Goal: Task Accomplishment & Management: Complete application form

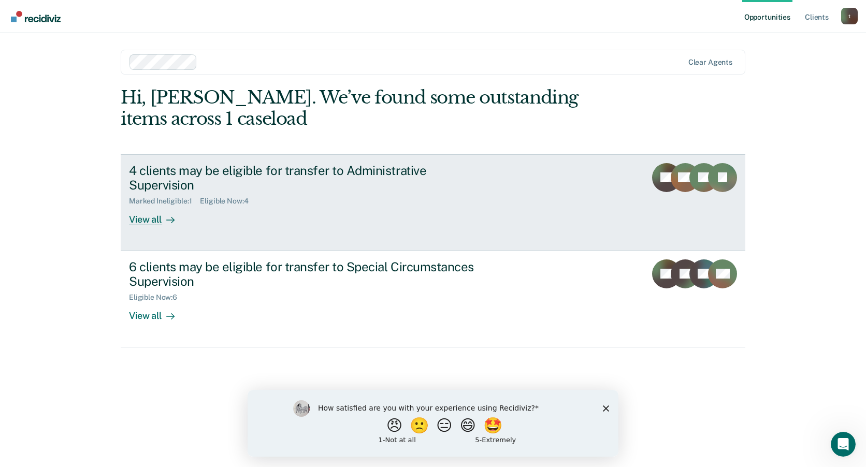
click at [181, 213] on link "4 clients may be eligible for transfer to Administrative Supervision Marked Ine…" at bounding box center [433, 202] width 625 height 97
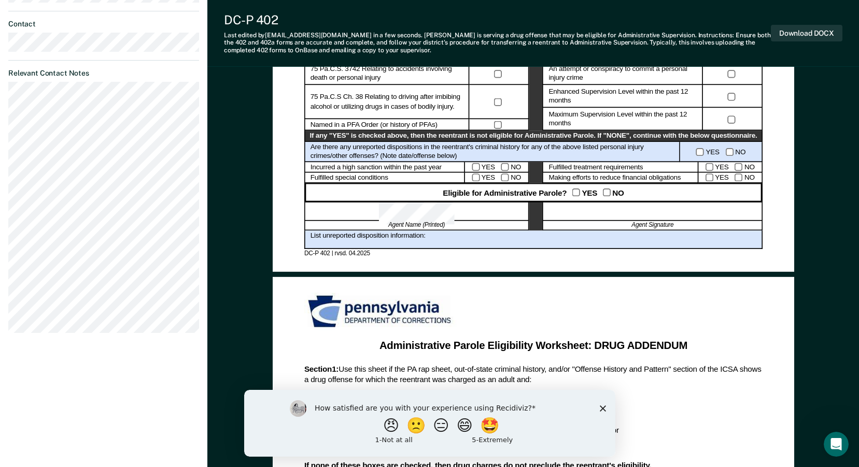
scroll to position [518, 0]
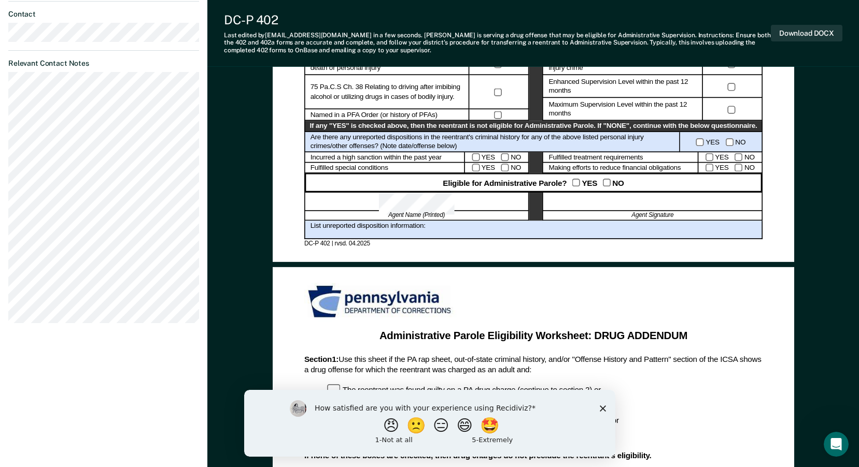
click at [649, 204] on div at bounding box center [652, 202] width 220 height 19
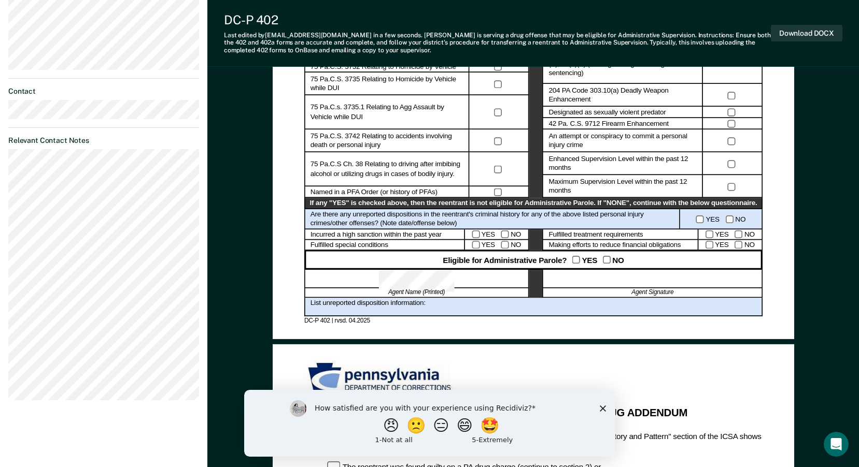
scroll to position [420, 0]
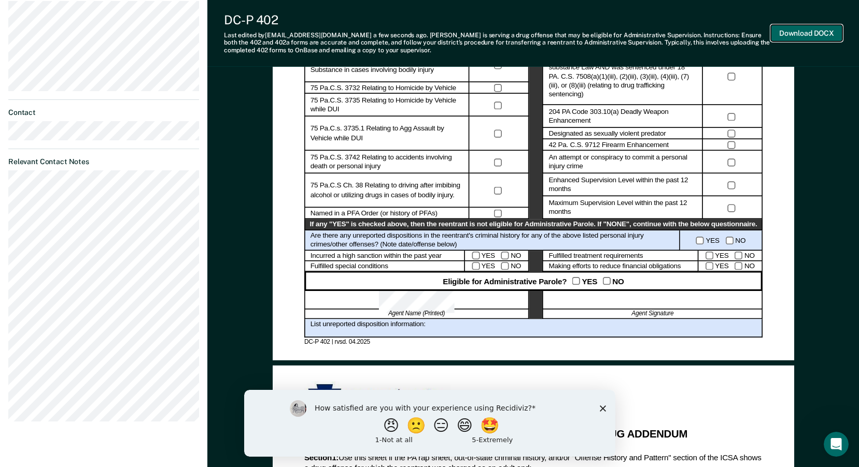
click at [791, 35] on button "Download DOCX" at bounding box center [807, 33] width 72 height 17
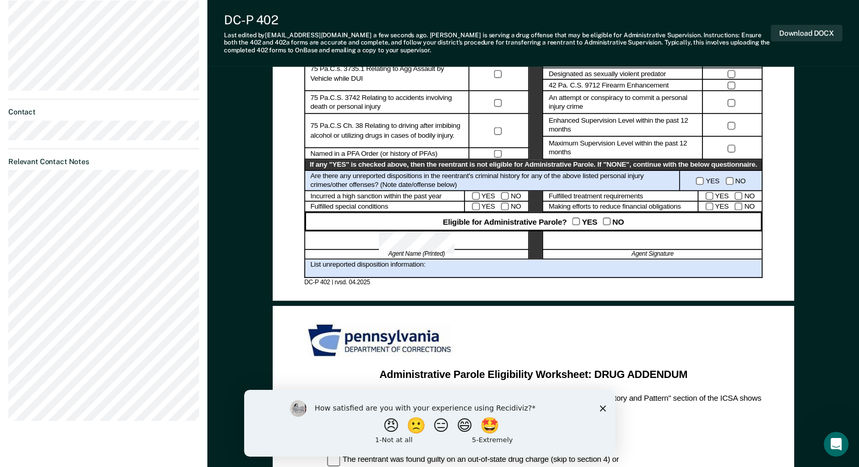
scroll to position [220, 0]
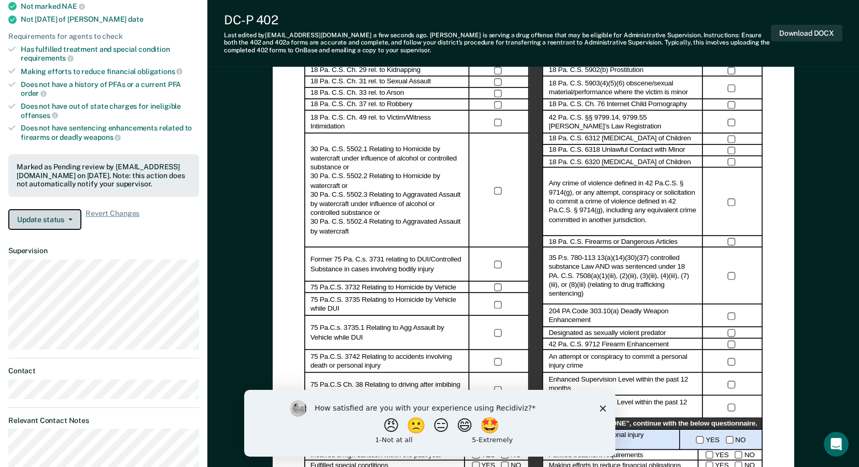
click at [71, 222] on button "Update status" at bounding box center [44, 219] width 73 height 21
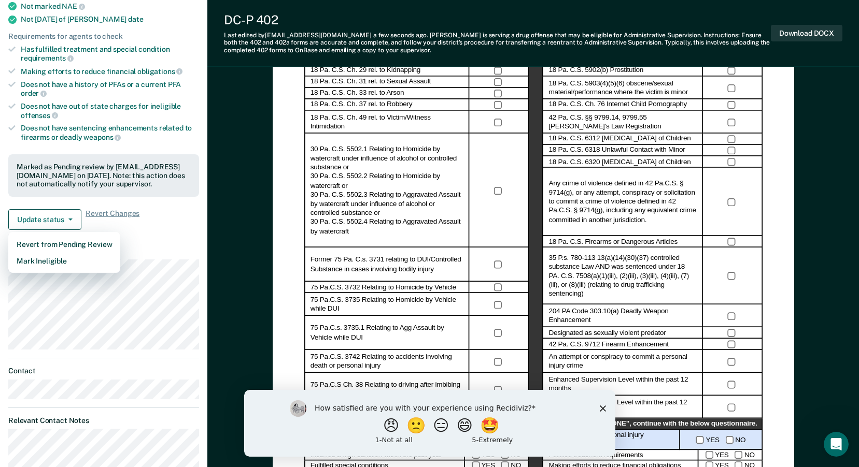
click at [151, 244] on article "JH Administrative Supervision Pending Review Requirements fulfilled Has served …" at bounding box center [103, 263] width 191 height 833
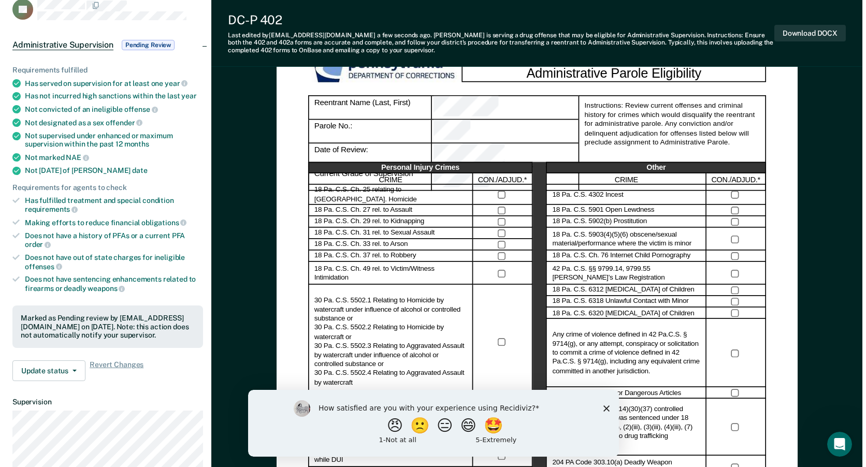
scroll to position [0, 0]
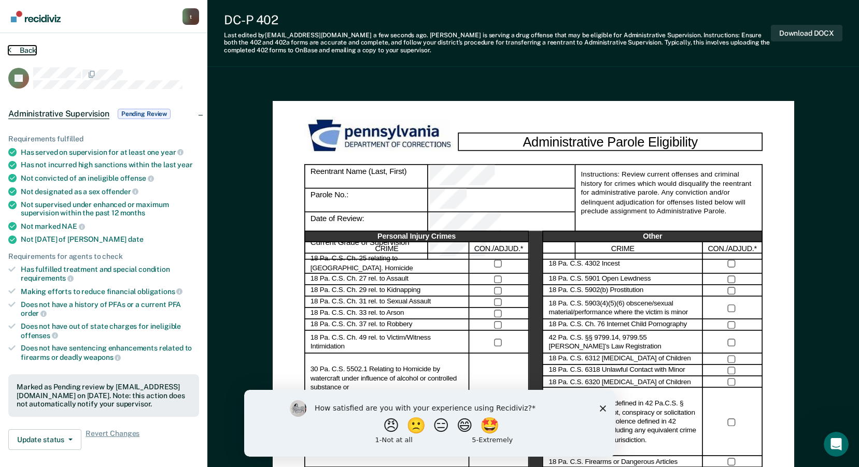
click at [25, 48] on button "Back" at bounding box center [22, 50] width 28 height 9
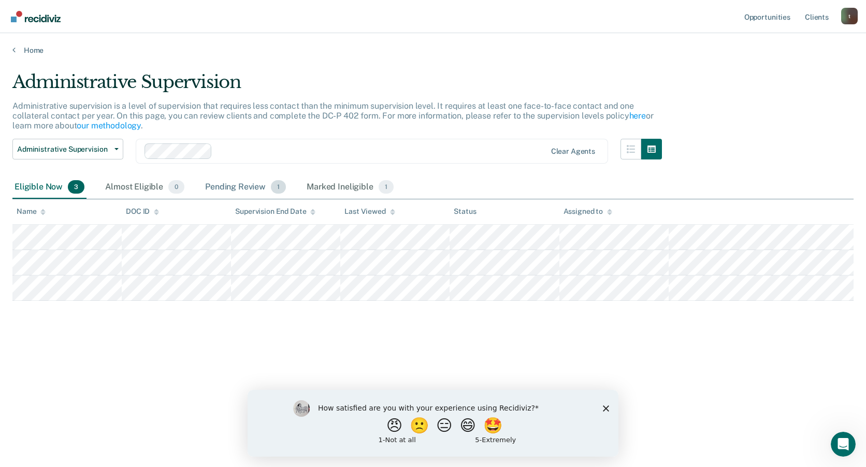
click at [245, 190] on div "Pending Review 1" at bounding box center [245, 187] width 85 height 23
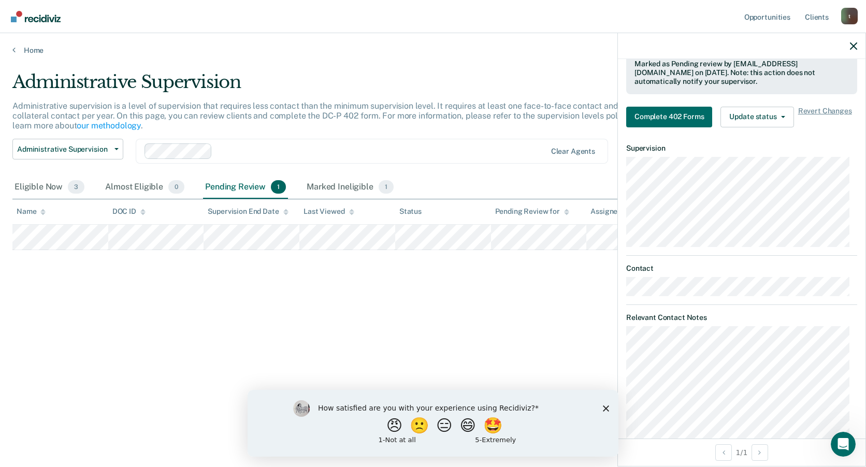
scroll to position [311, 0]
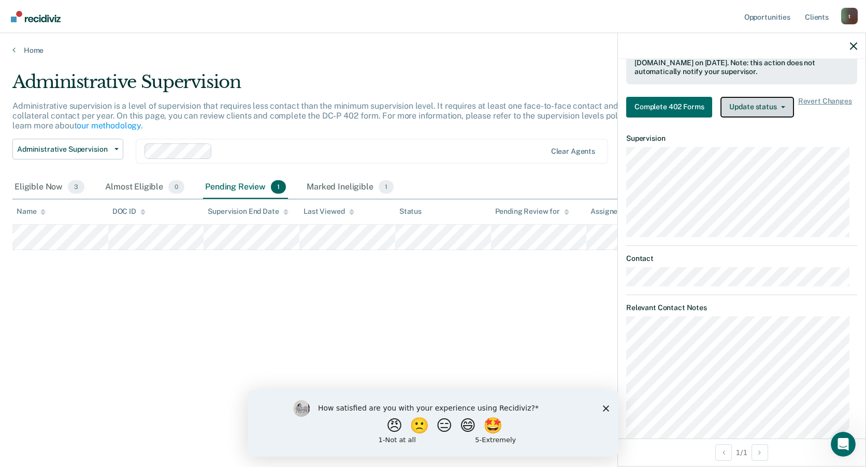
click at [762, 102] on button "Update status" at bounding box center [757, 107] width 73 height 21
click at [701, 135] on dt "Supervision" at bounding box center [741, 138] width 231 height 9
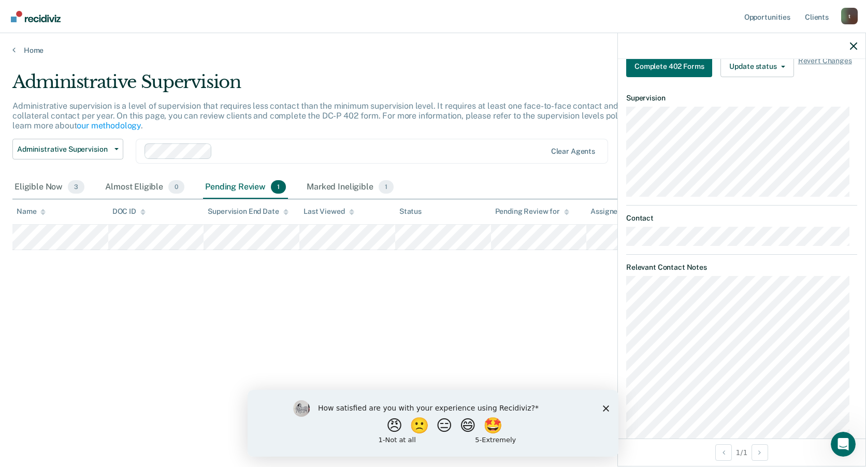
scroll to position [416, 0]
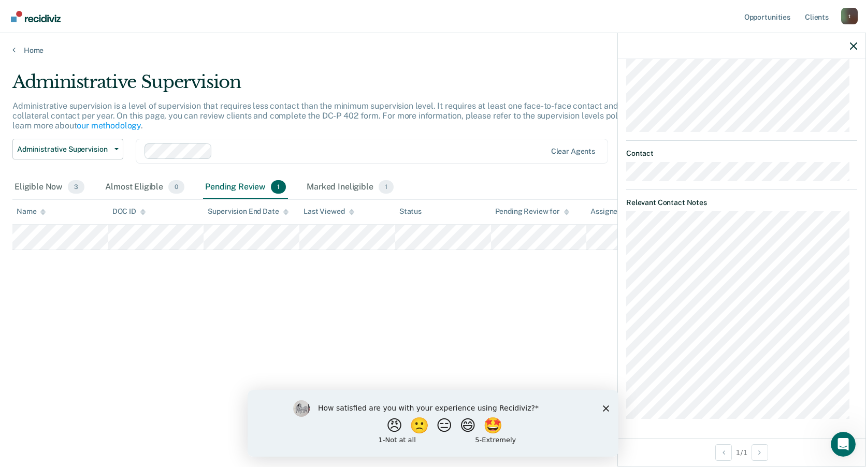
click at [469, 78] on div "Administrative Supervision" at bounding box center [337, 87] width 650 height 30
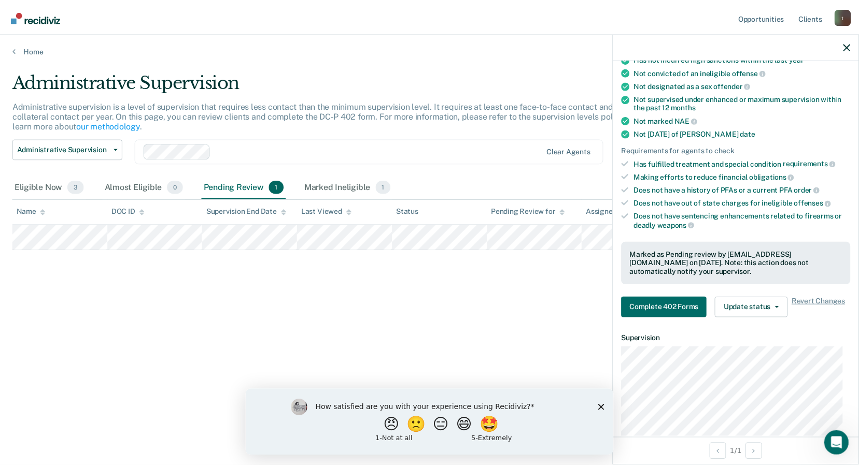
scroll to position [0, 0]
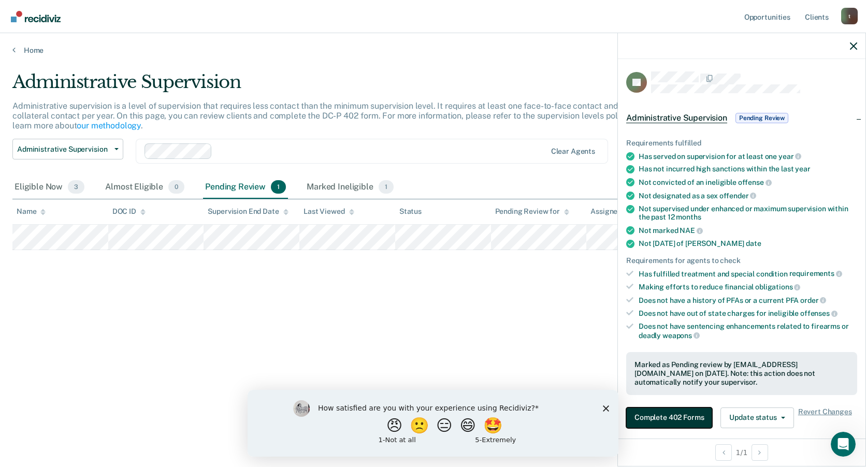
click at [672, 416] on button "Complete 402 Forms" at bounding box center [669, 418] width 86 height 21
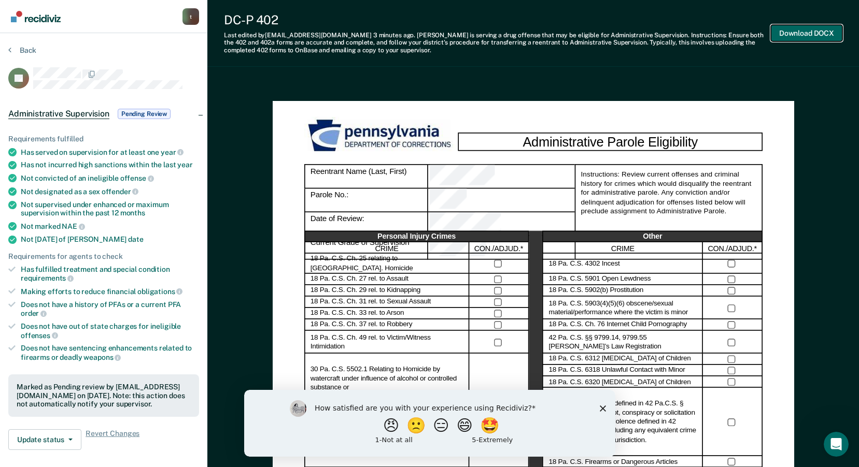
click at [794, 30] on button "Download DOCX" at bounding box center [807, 33] width 72 height 17
click at [530, 30] on div "DC-P 402 Last edited by [PERSON_NAME][EMAIL_ADDRESS][DOMAIN_NAME] 3 minutes ago…" at bounding box center [497, 32] width 547 height 41
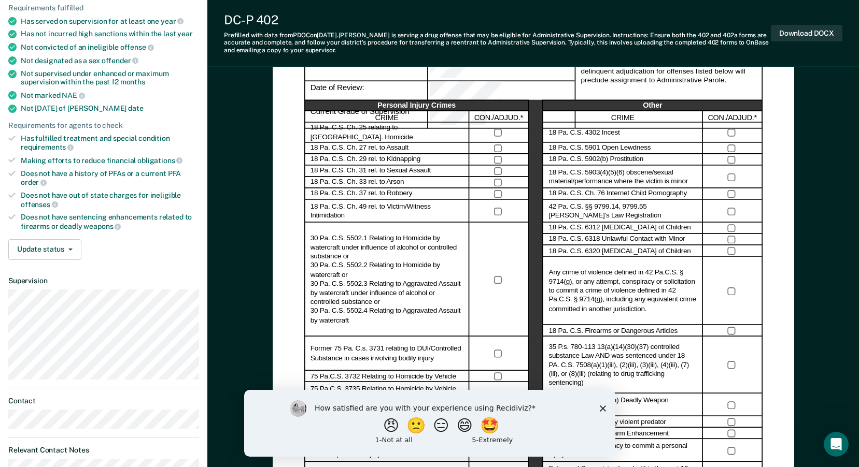
scroll to position [207, 0]
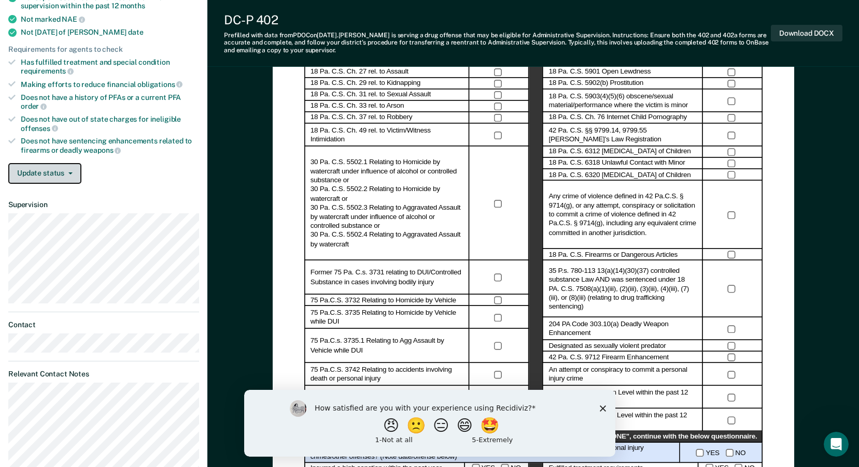
click at [58, 178] on button "Update status" at bounding box center [44, 173] width 73 height 21
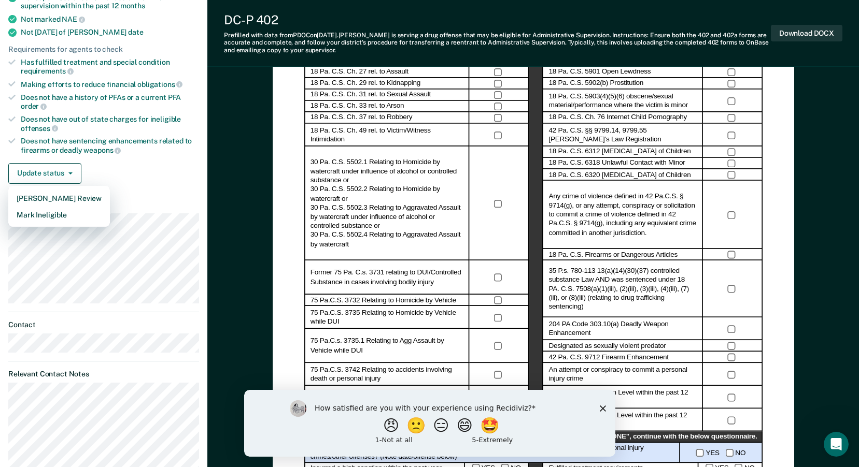
click at [513, 216] on div at bounding box center [499, 204] width 60 height 114
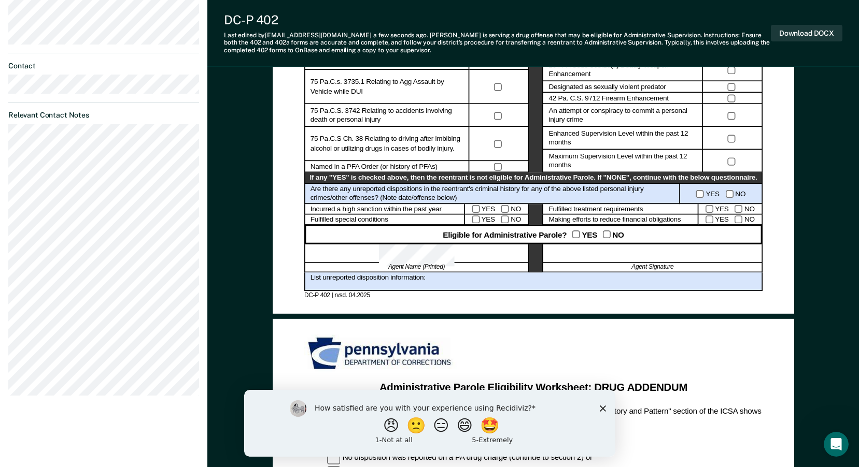
scroll to position [259, 0]
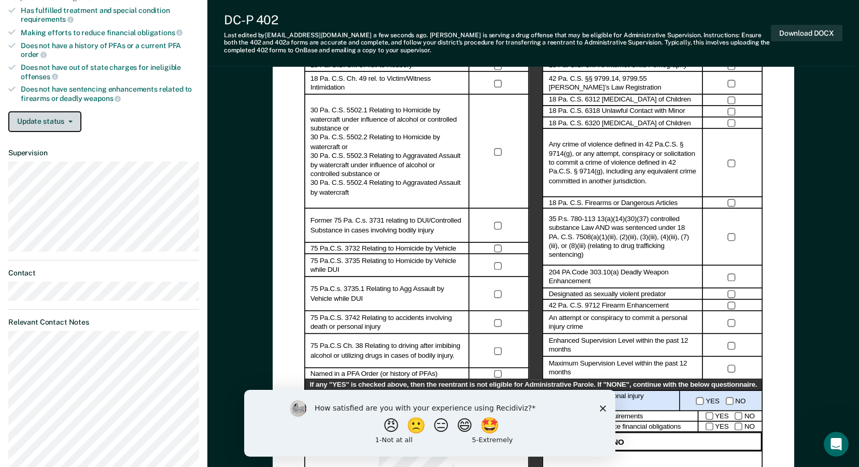
click at [60, 128] on button "Update status" at bounding box center [44, 121] width 73 height 21
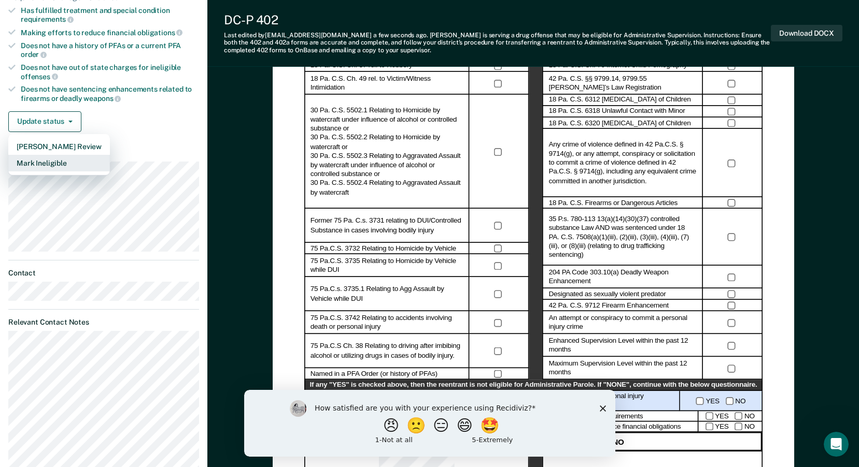
click at [45, 164] on button "Mark Ineligible" at bounding box center [59, 163] width 102 height 17
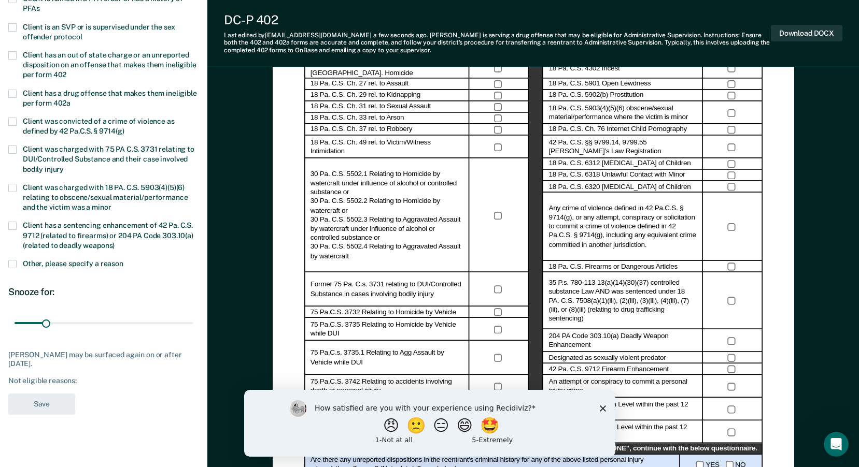
scroll to position [104, 0]
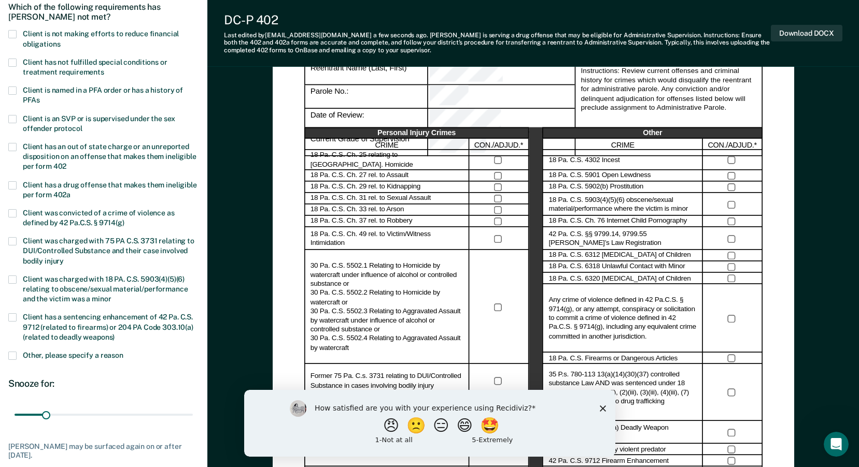
click at [11, 34] on span at bounding box center [12, 34] width 8 height 8
click at [60, 40] on input "Client is not making efforts to reduce financial obligations" at bounding box center [60, 40] width 0 height 0
click at [11, 61] on span at bounding box center [12, 63] width 8 height 8
click at [104, 68] on input "Client has not fulfilled special conditions or treatment requirements" at bounding box center [104, 68] width 0 height 0
drag, startPoint x: 45, startPoint y: 419, endPoint x: 103, endPoint y: 417, distance: 58.1
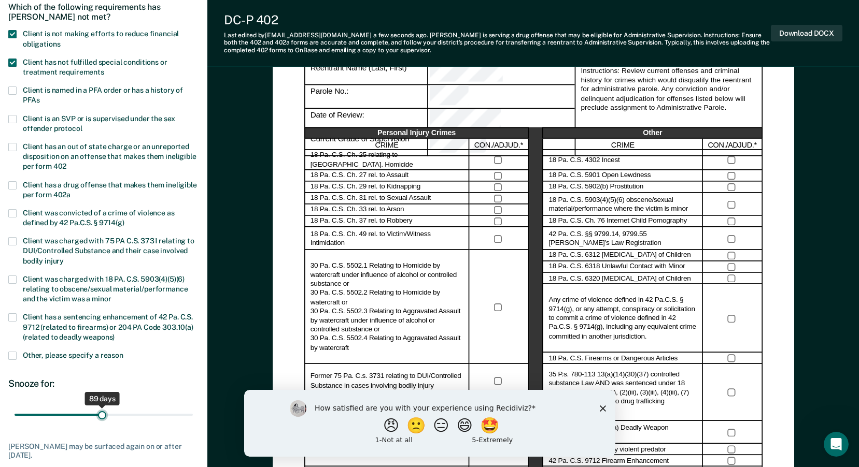
click at [103, 417] on input "range" at bounding box center [104, 415] width 178 height 18
type input "90"
click at [103, 417] on input "range" at bounding box center [104, 415] width 178 height 18
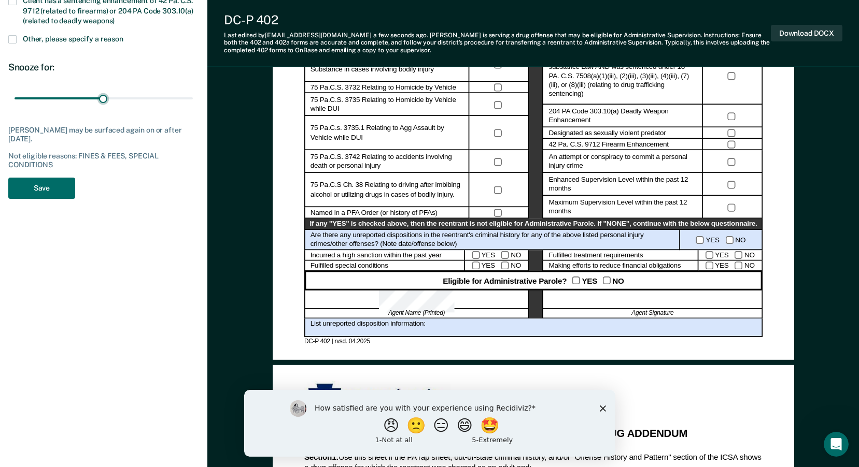
scroll to position [466, 0]
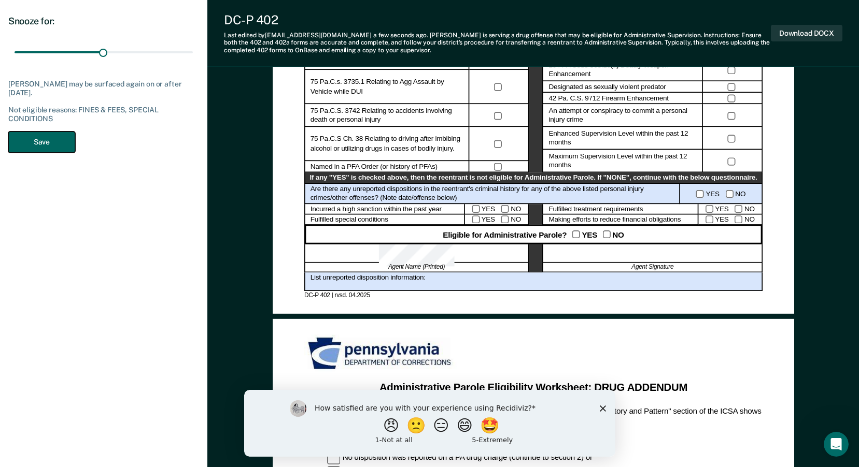
click at [23, 141] on button "Save" at bounding box center [41, 142] width 67 height 21
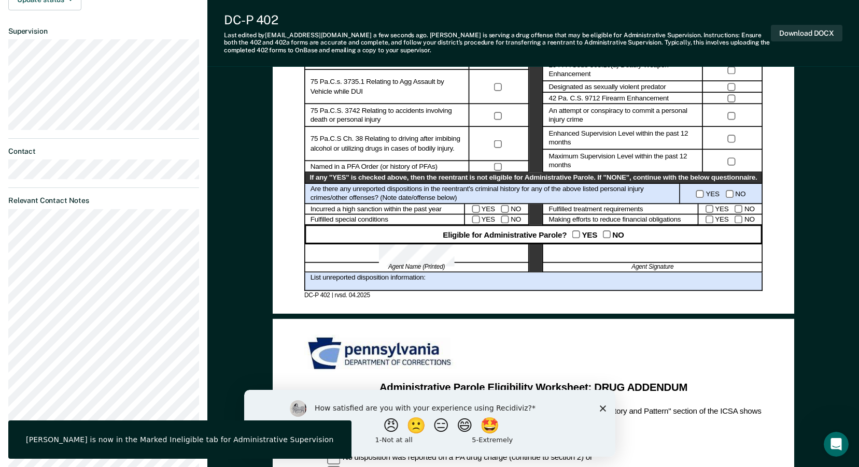
scroll to position [52, 0]
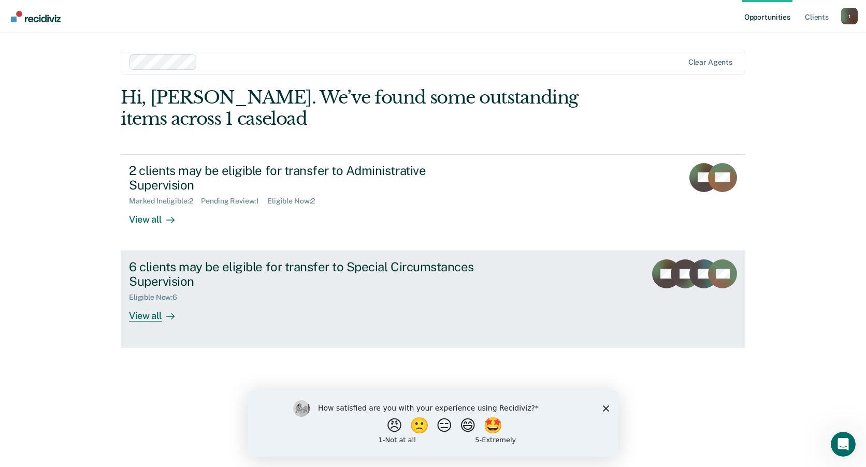
click at [322, 289] on div "Eligible Now : 6" at bounding box center [311, 295] width 364 height 13
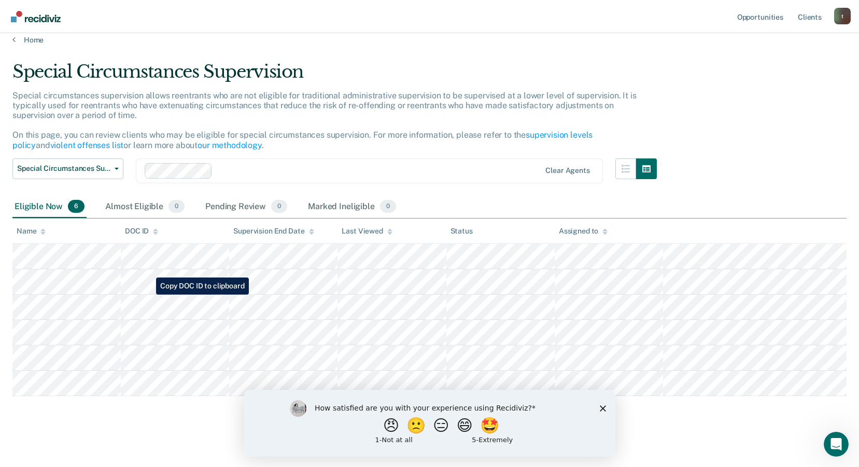
scroll to position [14, 0]
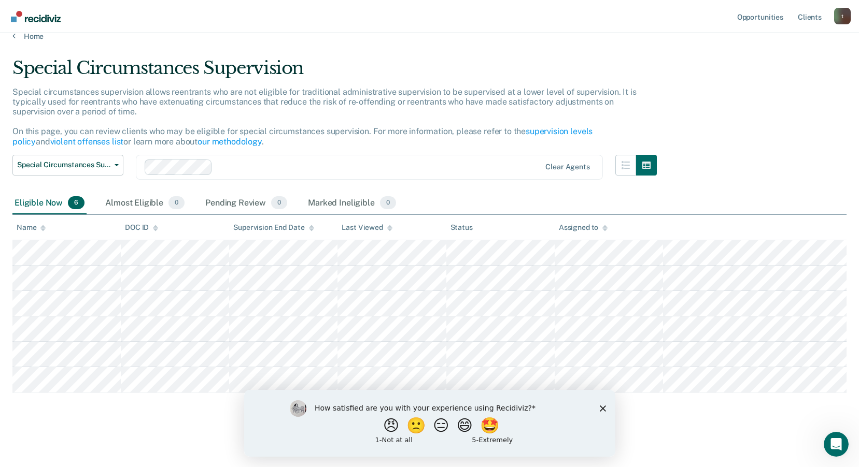
click at [603, 409] on polygon "Close survey" at bounding box center [602, 408] width 6 height 6
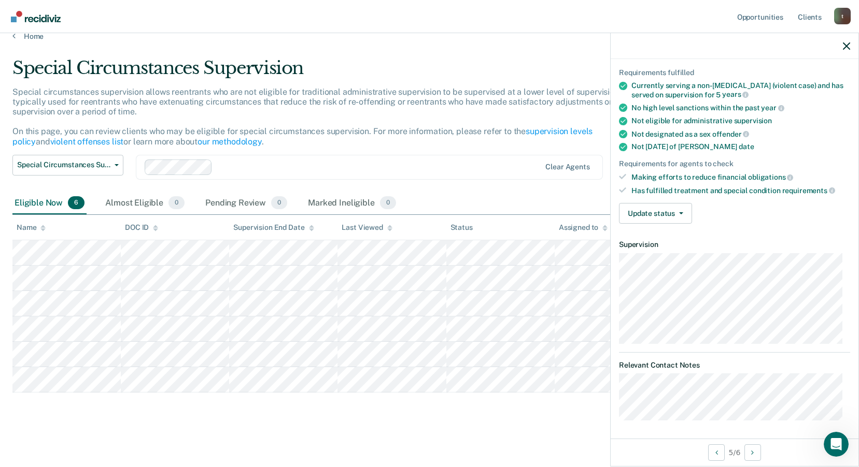
scroll to position [72, 0]
click at [667, 217] on button "Update status" at bounding box center [655, 212] width 73 height 21
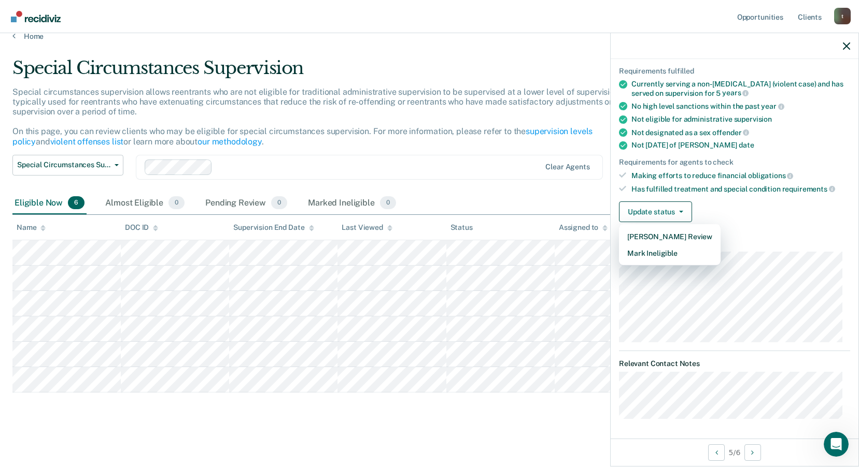
click at [766, 207] on div "Update status [PERSON_NAME] Review Mark Ineligible" at bounding box center [734, 212] width 231 height 21
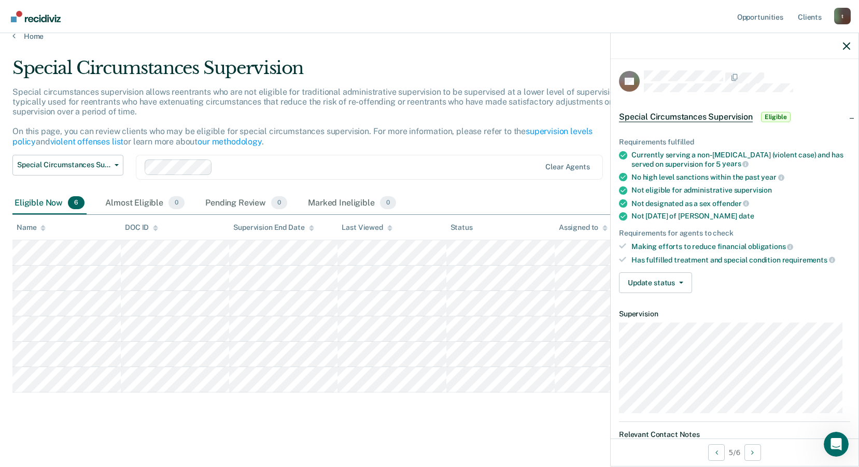
scroll to position [0, 0]
click at [649, 279] on button "Update status" at bounding box center [655, 284] width 73 height 21
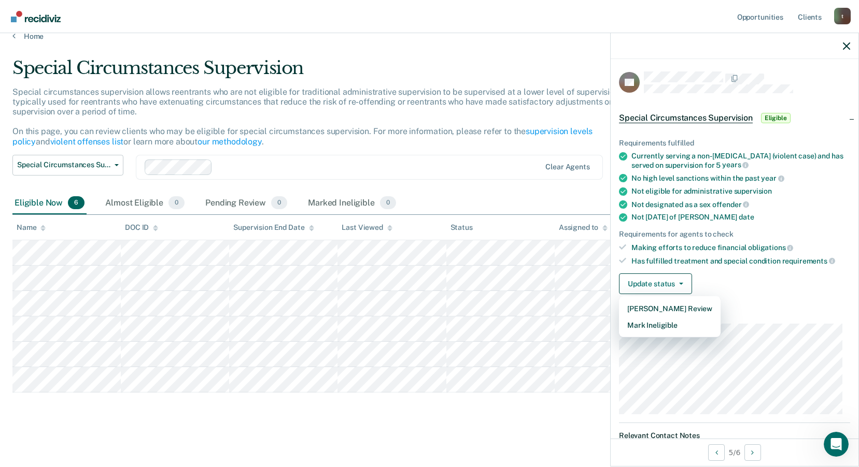
click at [708, 276] on div "Update status [PERSON_NAME] Review Mark Ineligible" at bounding box center [734, 284] width 231 height 21
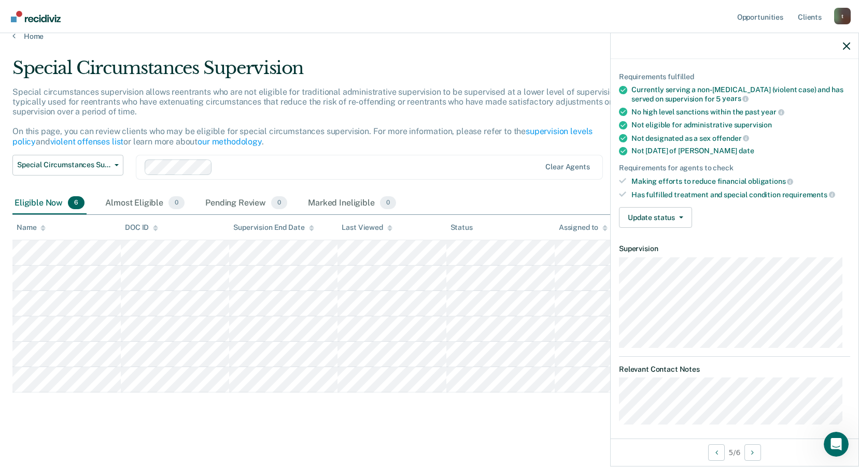
scroll to position [72, 0]
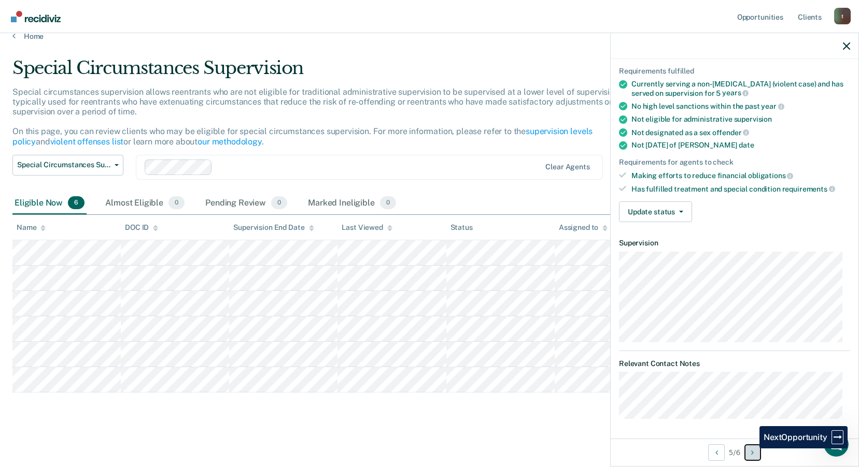
click at [752, 450] on button "Next Opportunity" at bounding box center [752, 453] width 17 height 17
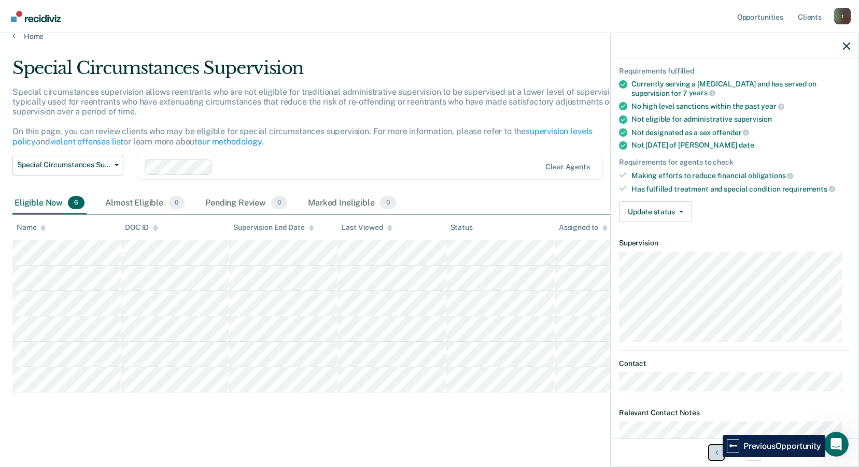
click at [715, 458] on button "Previous Opportunity" at bounding box center [716, 453] width 17 height 17
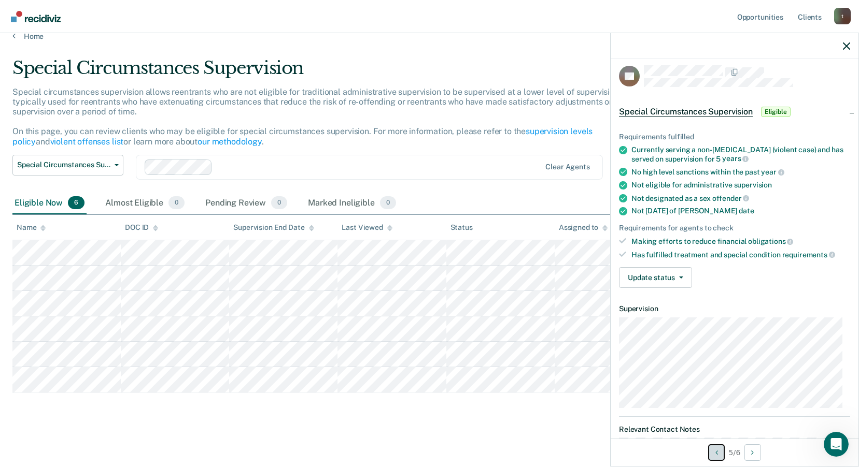
scroll to position [0, 0]
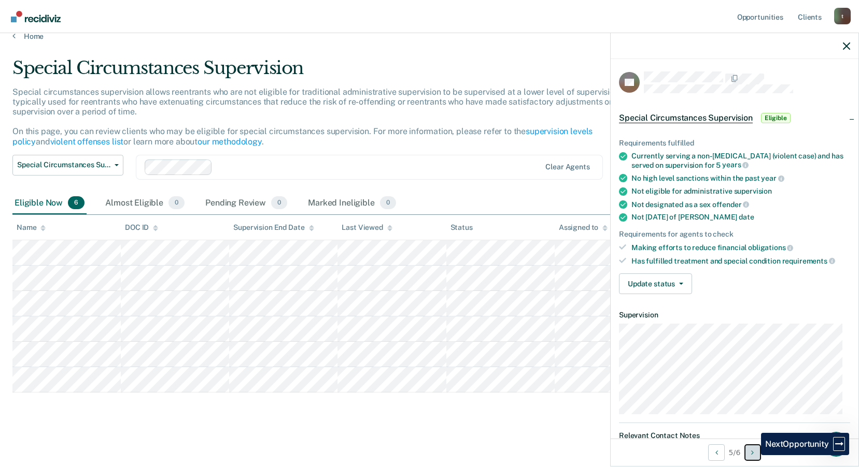
click at [753, 455] on icon "Next Opportunity" at bounding box center [752, 452] width 3 height 7
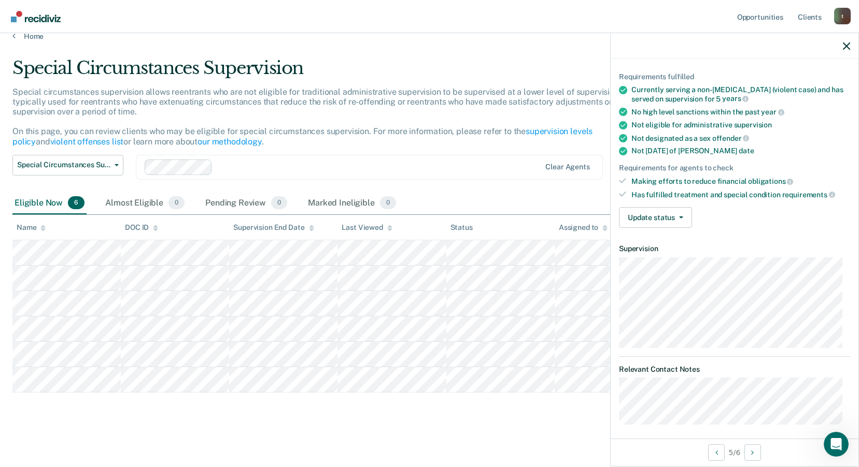
scroll to position [72, 0]
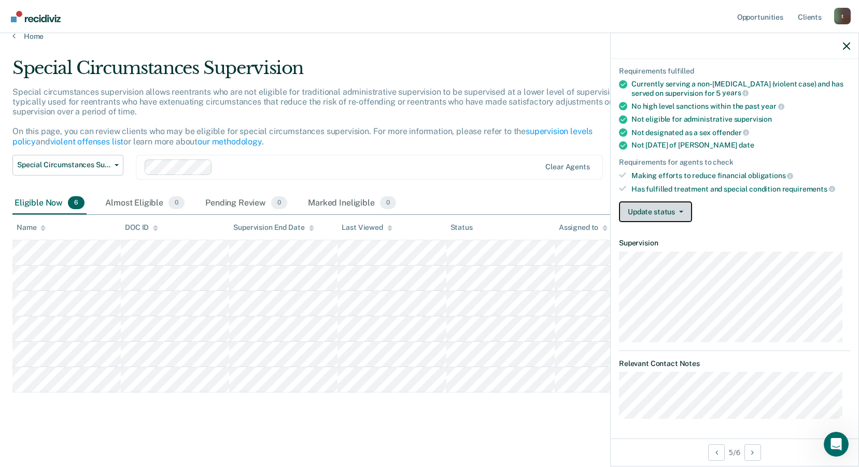
click at [652, 214] on button "Update status" at bounding box center [655, 212] width 73 height 21
click at [841, 214] on div "Update status [PERSON_NAME] Review Mark Ineligible" at bounding box center [734, 212] width 231 height 21
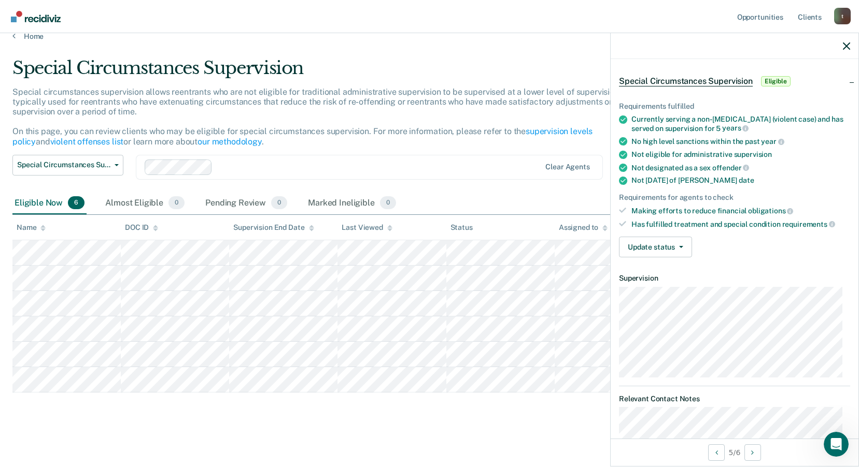
scroll to position [0, 0]
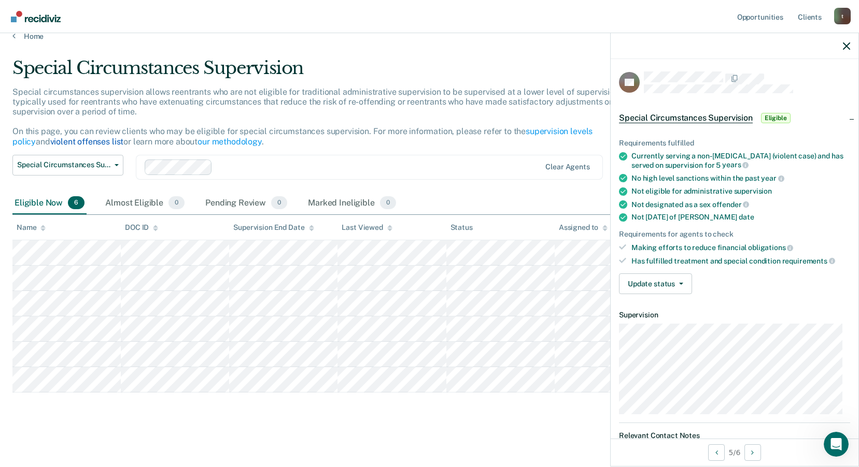
click at [50, 145] on link "violent offenses list" at bounding box center [87, 142] width 74 height 10
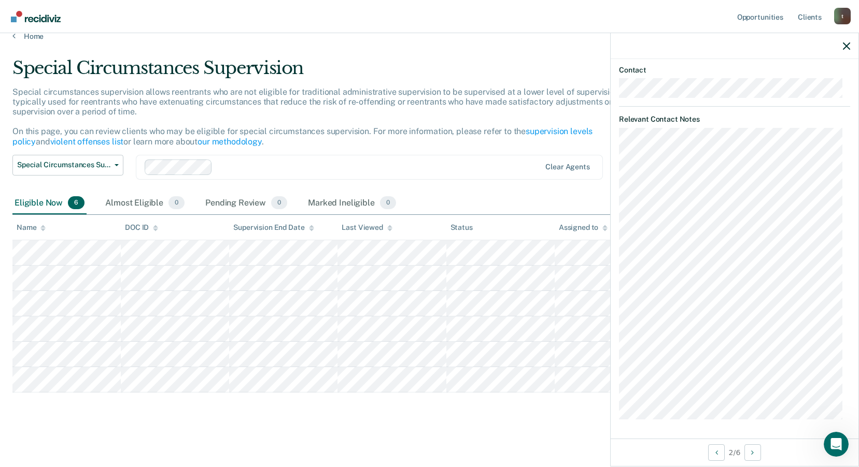
scroll to position [366, 0]
click at [846, 46] on icon "button" at bounding box center [846, 45] width 7 height 7
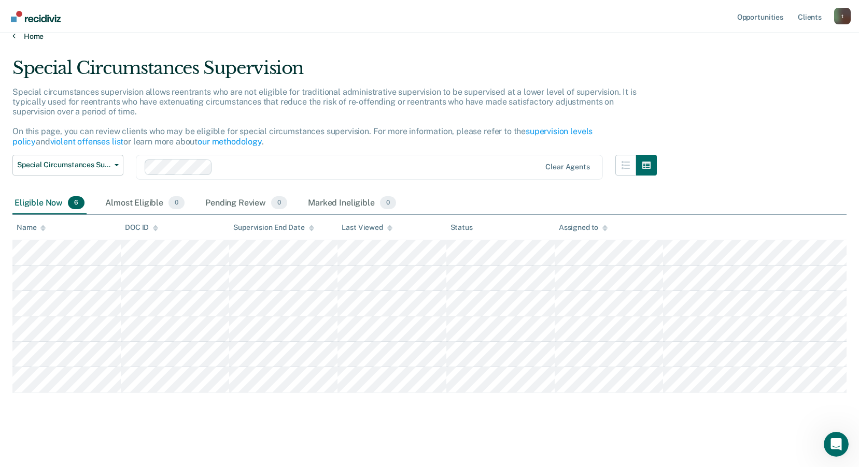
click at [23, 37] on link "Home" at bounding box center [429, 36] width 834 height 9
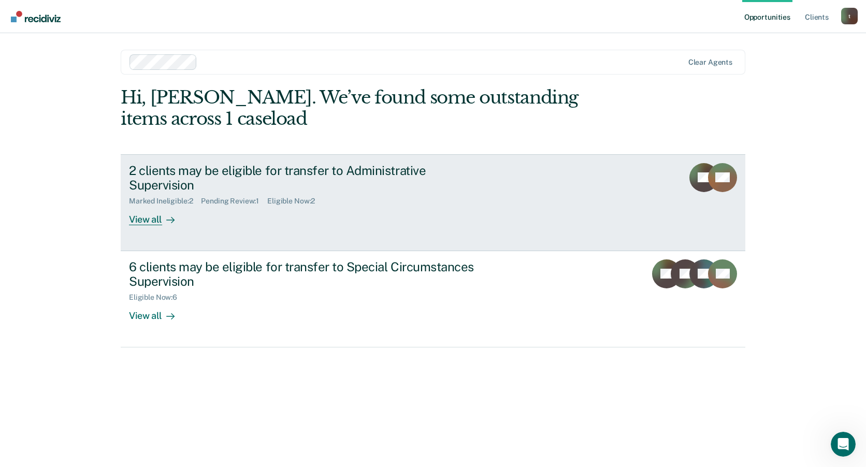
click at [300, 170] on div "2 clients may be eligible for transfer to Administrative Supervision" at bounding box center [311, 178] width 364 height 30
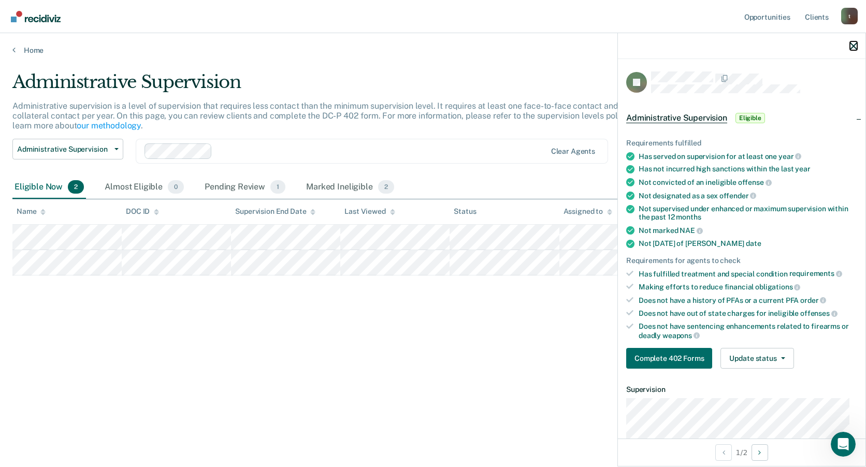
click at [856, 44] on icon "button" at bounding box center [853, 45] width 7 height 7
